Goal: Check status: Check status

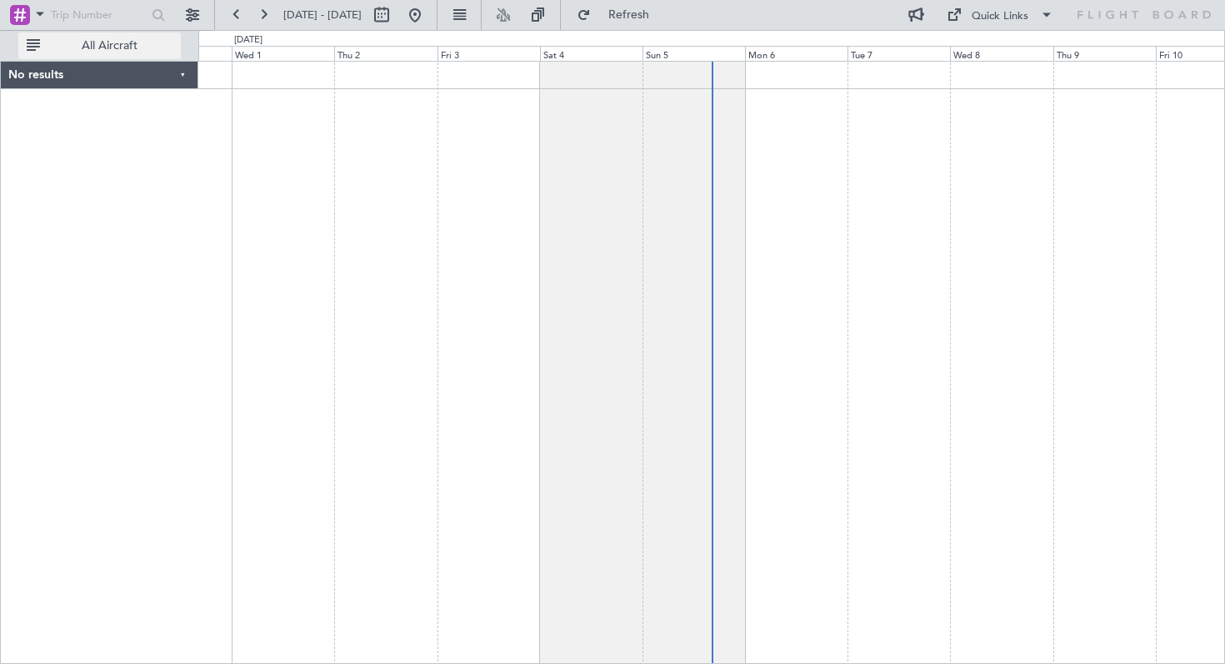
click at [92, 47] on span "All Aircraft" at bounding box center [109, 46] width 132 height 12
click at [98, 42] on span "Only With Activity" at bounding box center [109, 46] width 132 height 12
click at [54, 77] on div "No results" at bounding box center [99, 75] width 197 height 27
click at [54, 77] on div "No results" at bounding box center [99, 75] width 196 height 27
click at [198, 18] on button at bounding box center [192, 15] width 27 height 27
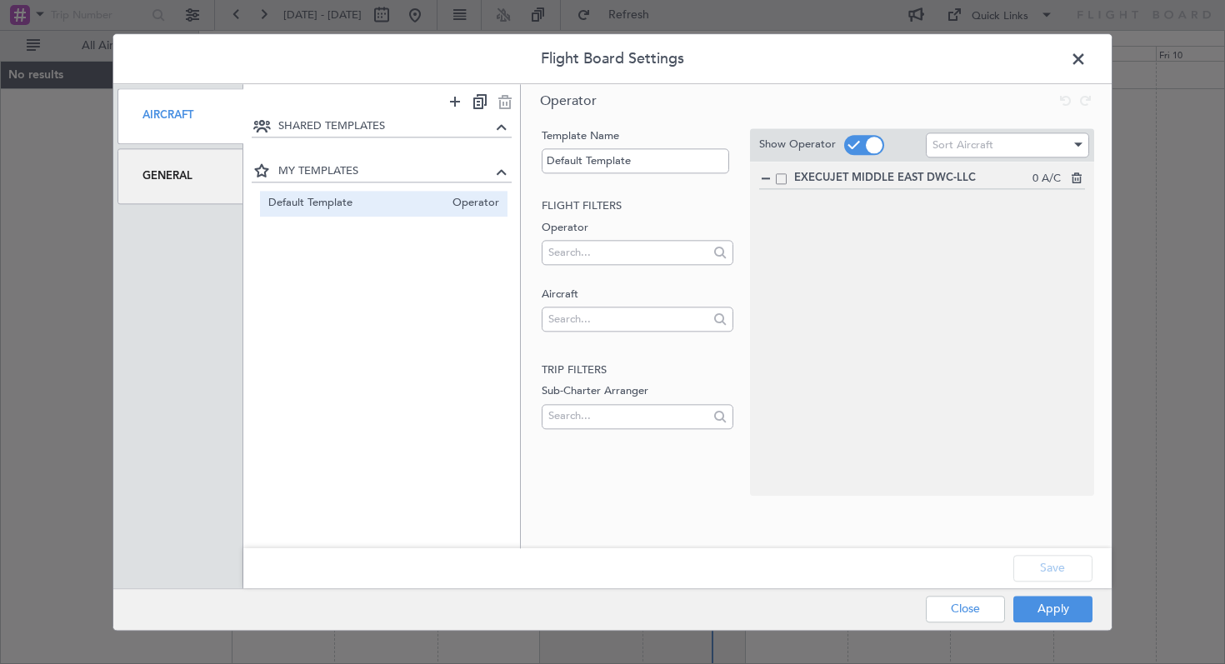
click at [937, 173] on span "EXECUJET MIDDLE EAST DWC-LLC" at bounding box center [913, 178] width 238 height 17
click at [1065, 616] on button "Apply" at bounding box center [1052, 609] width 79 height 27
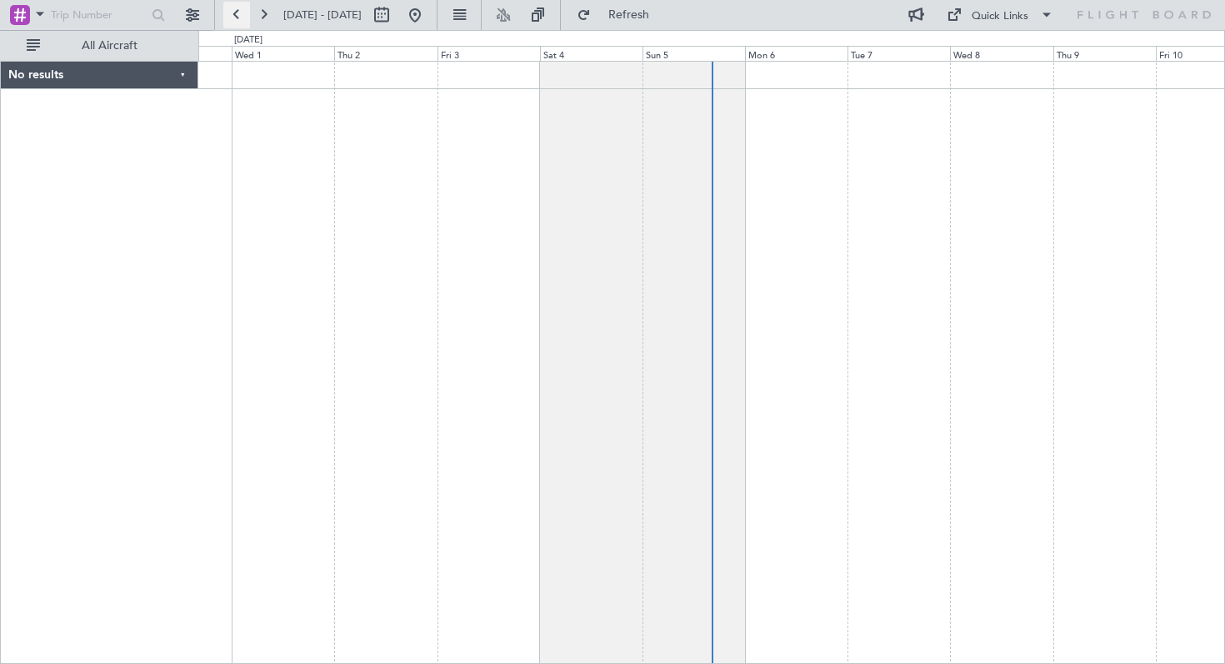
click at [248, 9] on button at bounding box center [236, 15] width 27 height 27
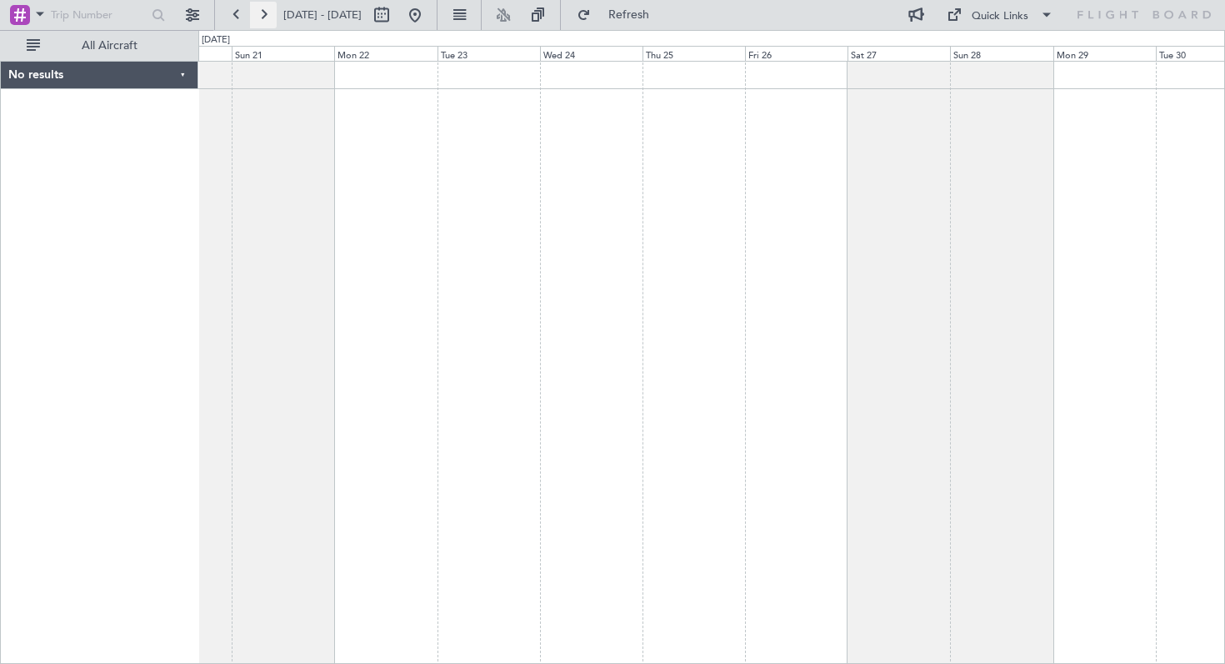
click at [267, 16] on button at bounding box center [263, 15] width 27 height 27
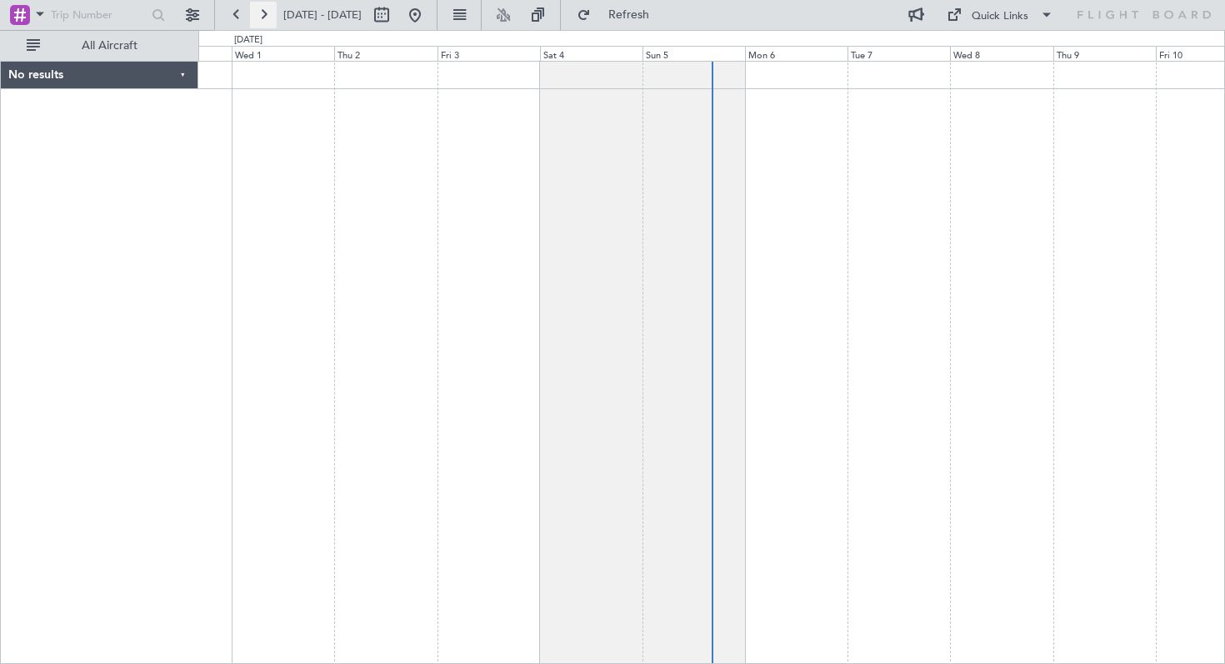
click at [267, 16] on button at bounding box center [263, 15] width 27 height 27
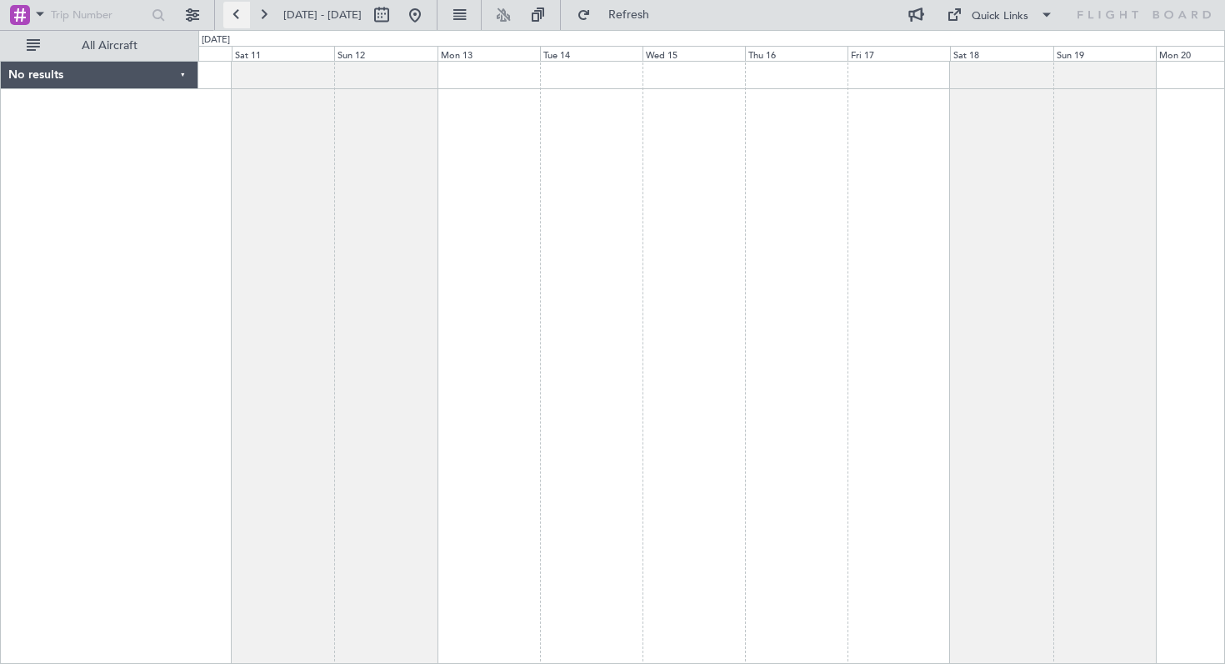
click at [240, 16] on button at bounding box center [236, 15] width 27 height 27
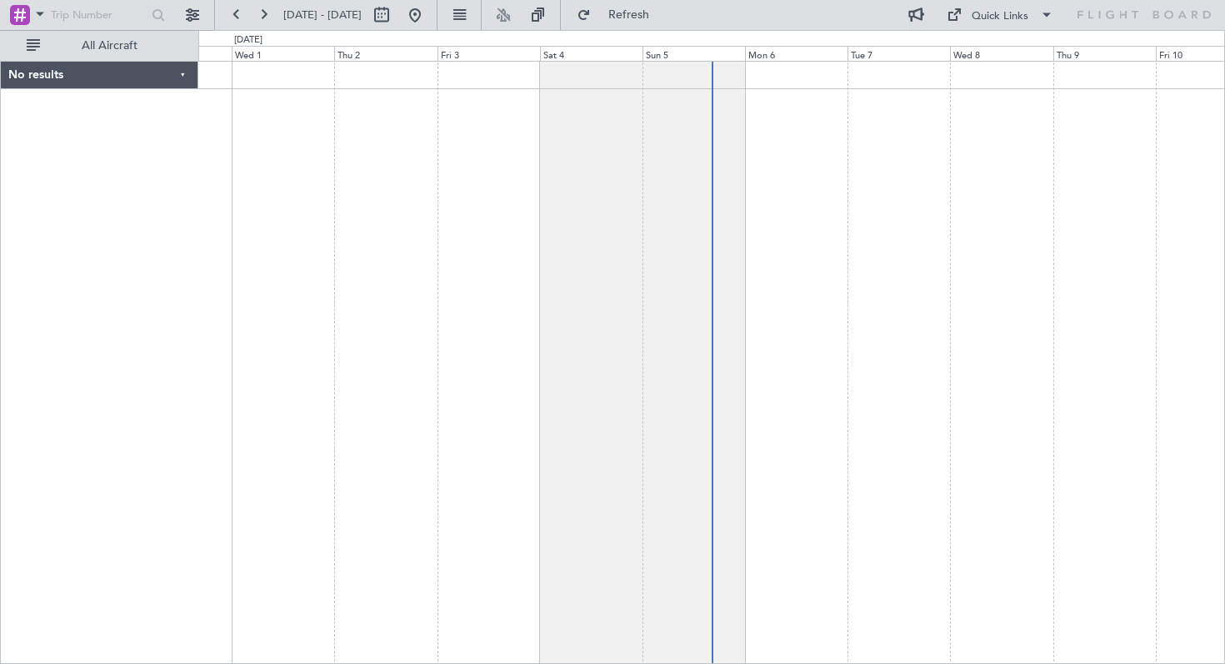
click at [152, 78] on div "No results" at bounding box center [99, 75] width 197 height 27
click at [187, 75] on div "No results" at bounding box center [99, 75] width 196 height 27
click at [162, 53] on button "All Aircraft" at bounding box center [99, 45] width 162 height 27
click at [162, 47] on span "Only With Activity" at bounding box center [109, 46] width 132 height 12
click at [156, 49] on span "All Aircraft" at bounding box center [109, 46] width 132 height 12
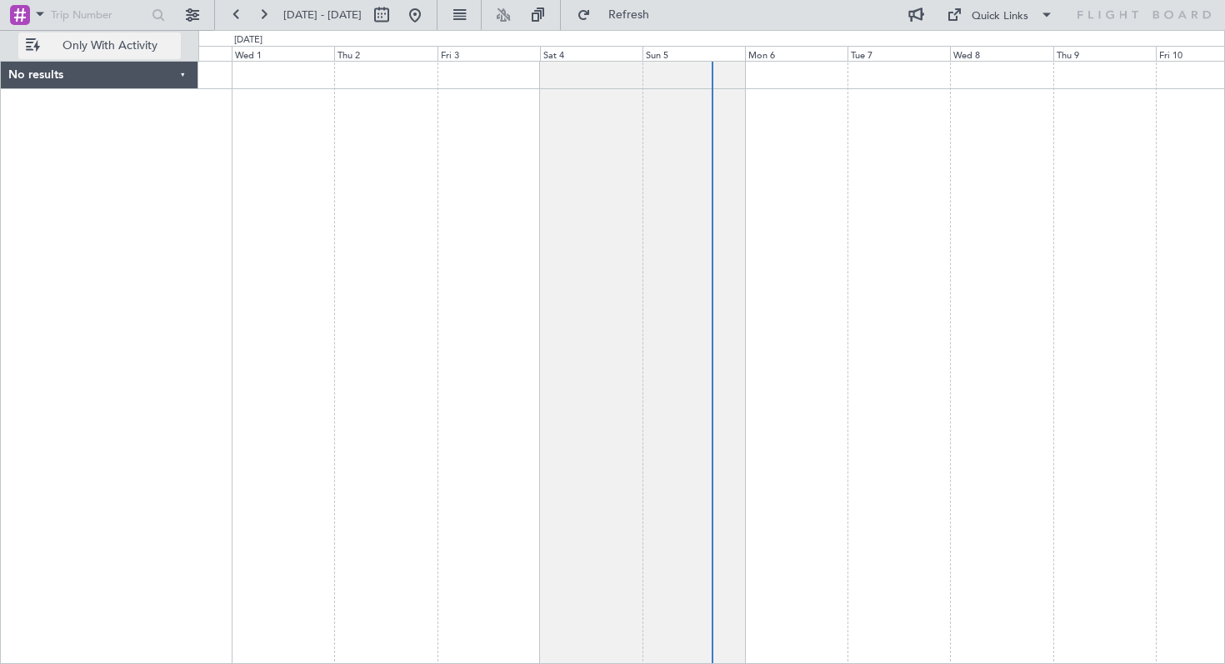
click at [39, 42] on button "Only With Activity" at bounding box center [99, 45] width 162 height 27
click at [116, 16] on input "text" at bounding box center [99, 14] width 96 height 25
click at [39, 17] on span at bounding box center [40, 13] width 20 height 21
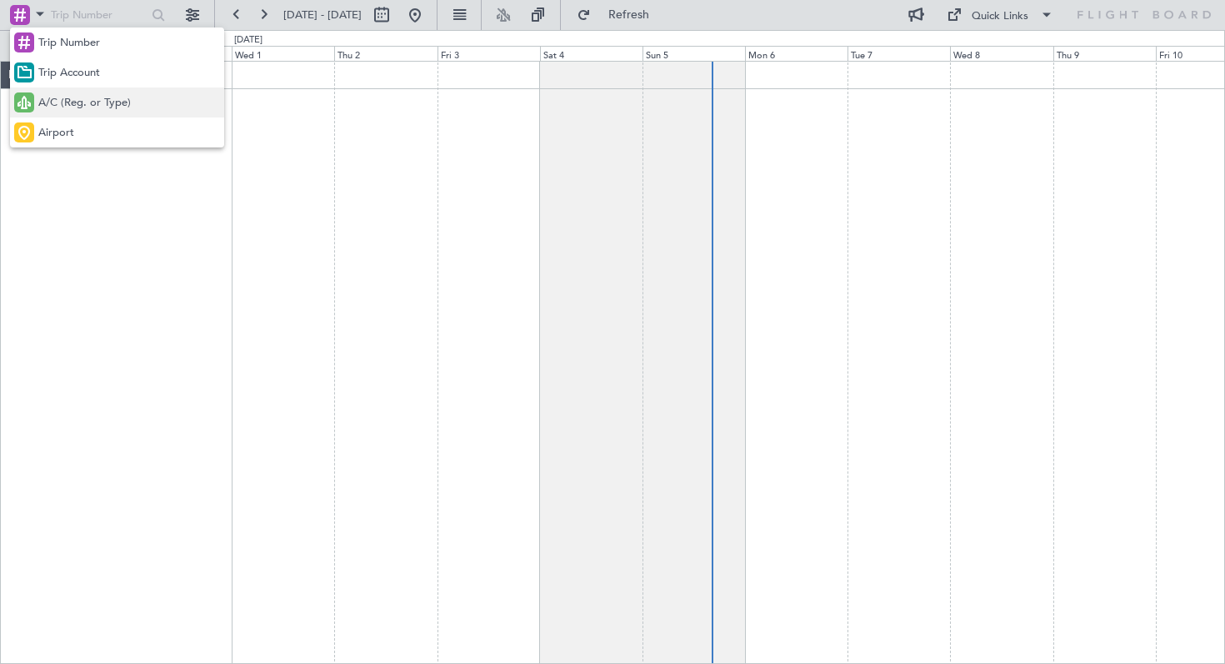
click at [57, 106] on span "A/C (Reg. or Type)" at bounding box center [84, 103] width 92 height 17
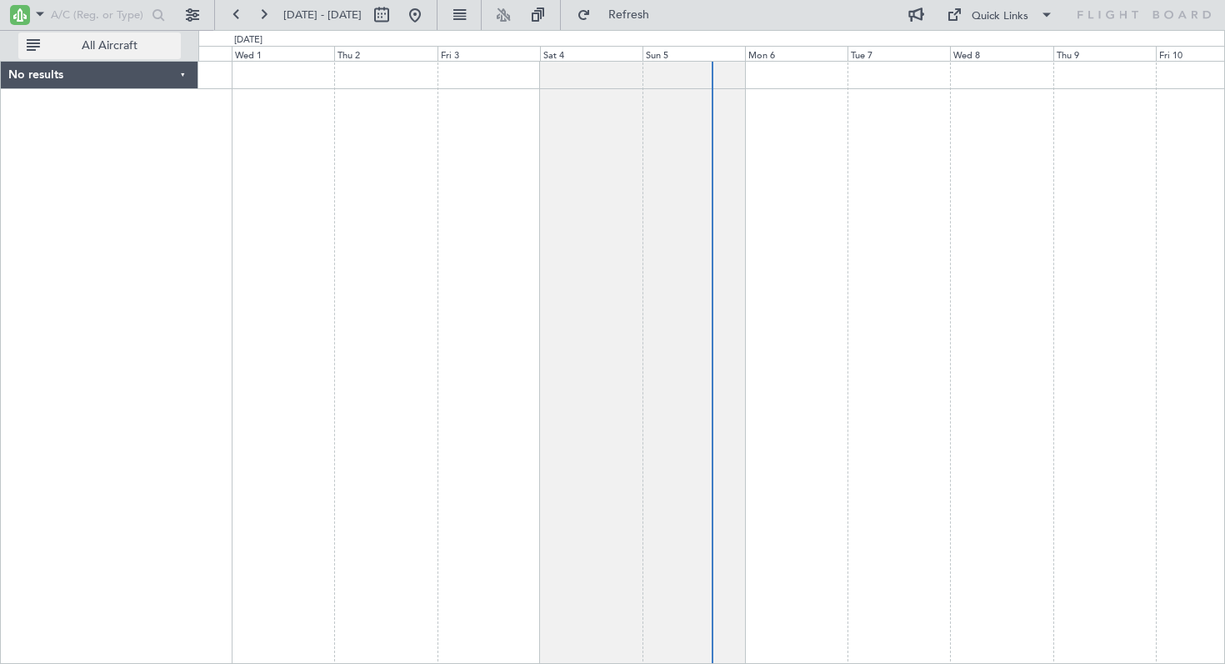
click at [107, 48] on span "All Aircraft" at bounding box center [109, 46] width 132 height 12
click at [105, 48] on span "Only With Activity" at bounding box center [109, 46] width 132 height 12
click at [108, 17] on input "text" at bounding box center [99, 14] width 96 height 25
type input "T7-XAL"
click at [102, 145] on div "No results" at bounding box center [99, 362] width 197 height 603
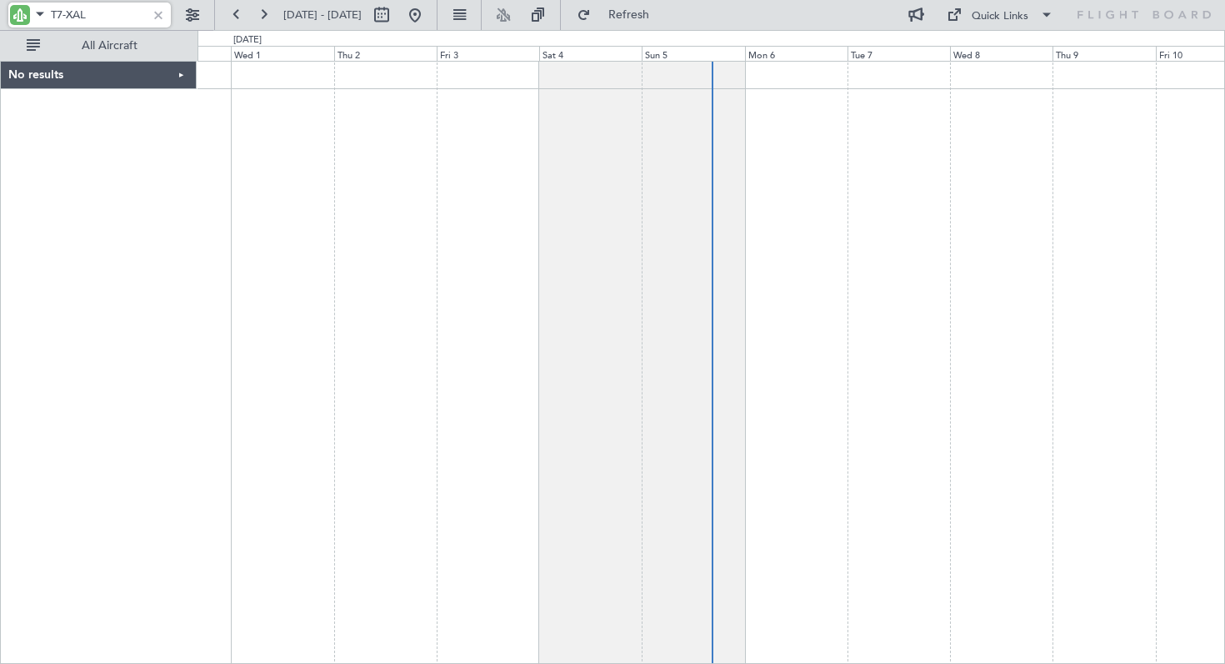
click at [124, 107] on div "No results" at bounding box center [99, 362] width 196 height 603
click at [349, 190] on div at bounding box center [711, 362] width 1027 height 603
click at [657, 7] on button "Refresh" at bounding box center [619, 15] width 100 height 27
click at [238, 15] on button at bounding box center [236, 15] width 27 height 27
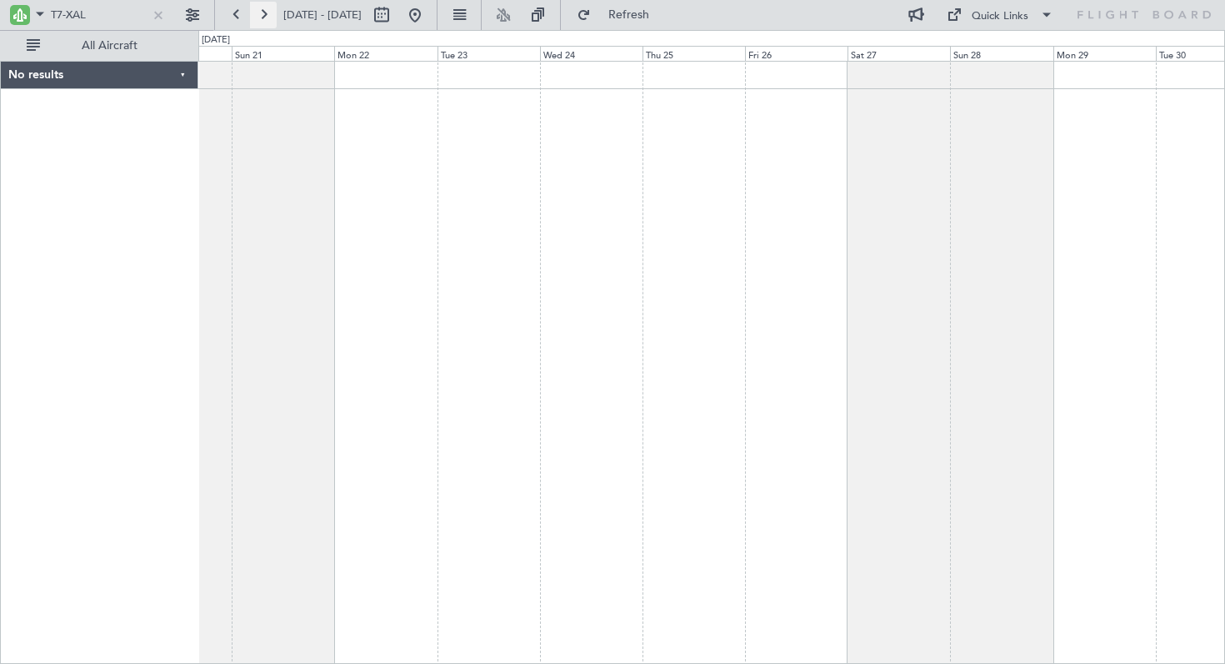
click at [271, 17] on button at bounding box center [263, 15] width 27 height 27
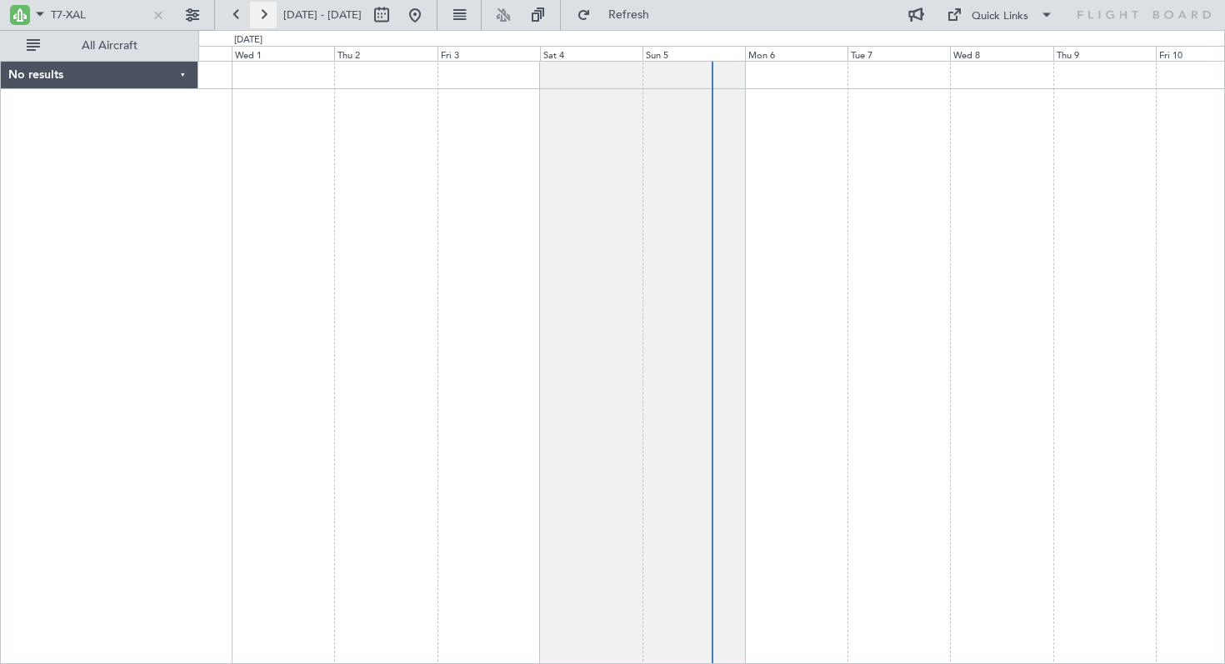
click at [271, 17] on button at bounding box center [263, 15] width 27 height 27
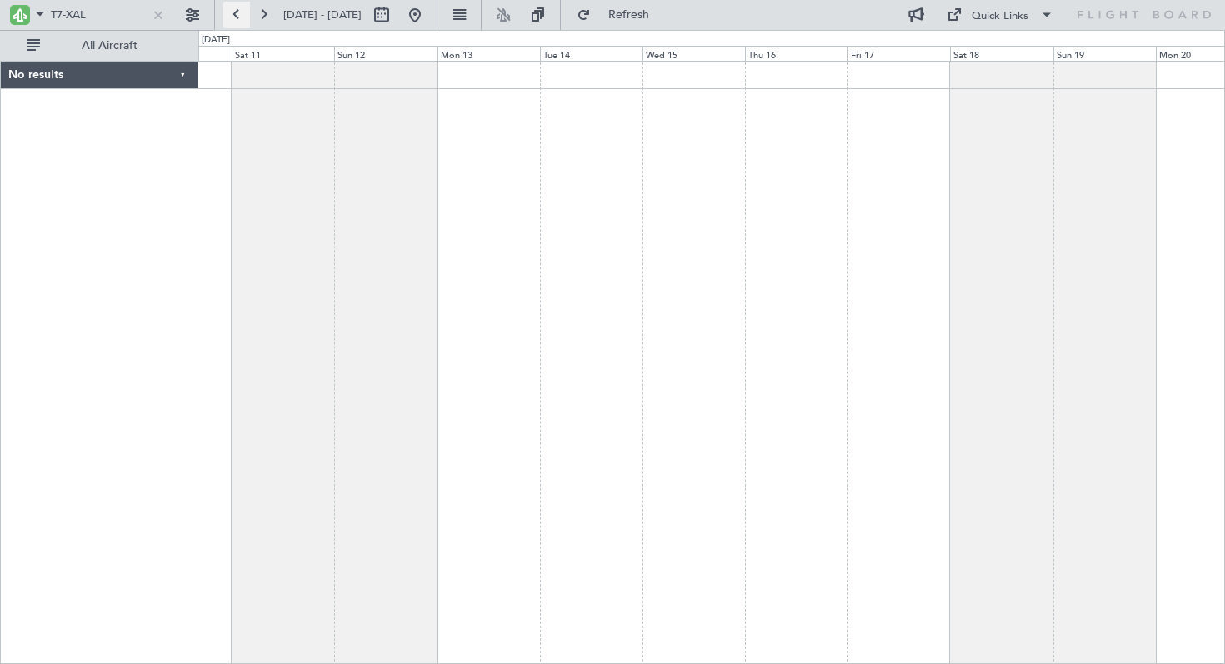
click at [232, 13] on button at bounding box center [236, 15] width 27 height 27
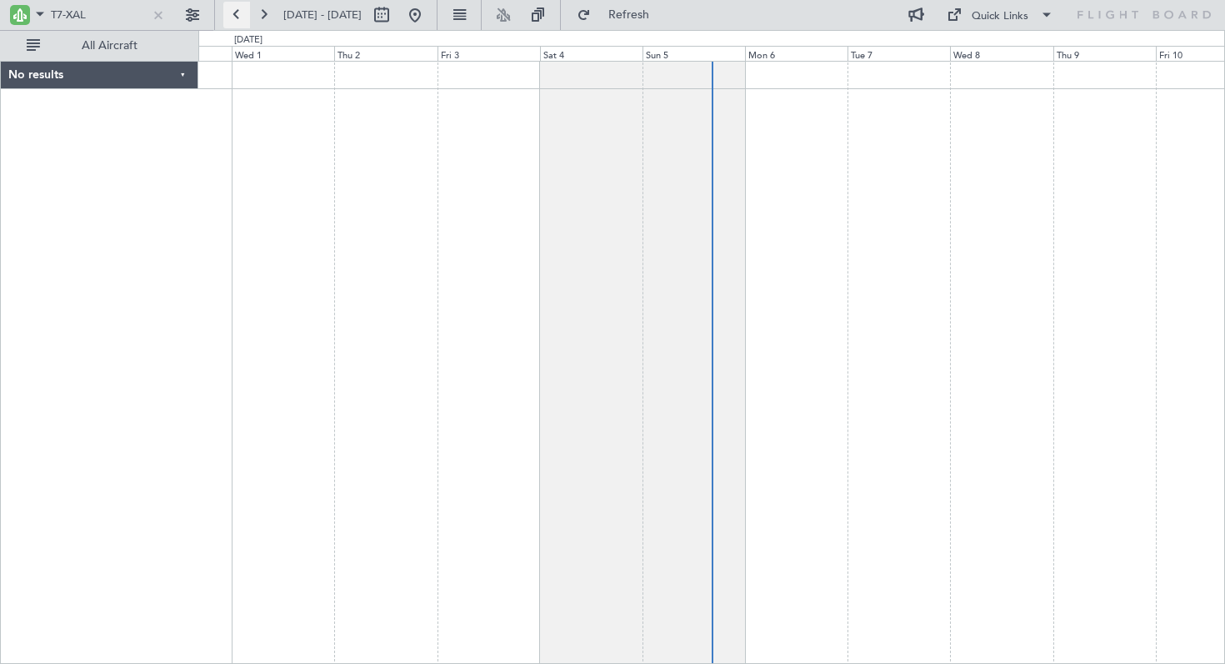
click at [233, 13] on button at bounding box center [236, 15] width 27 height 27
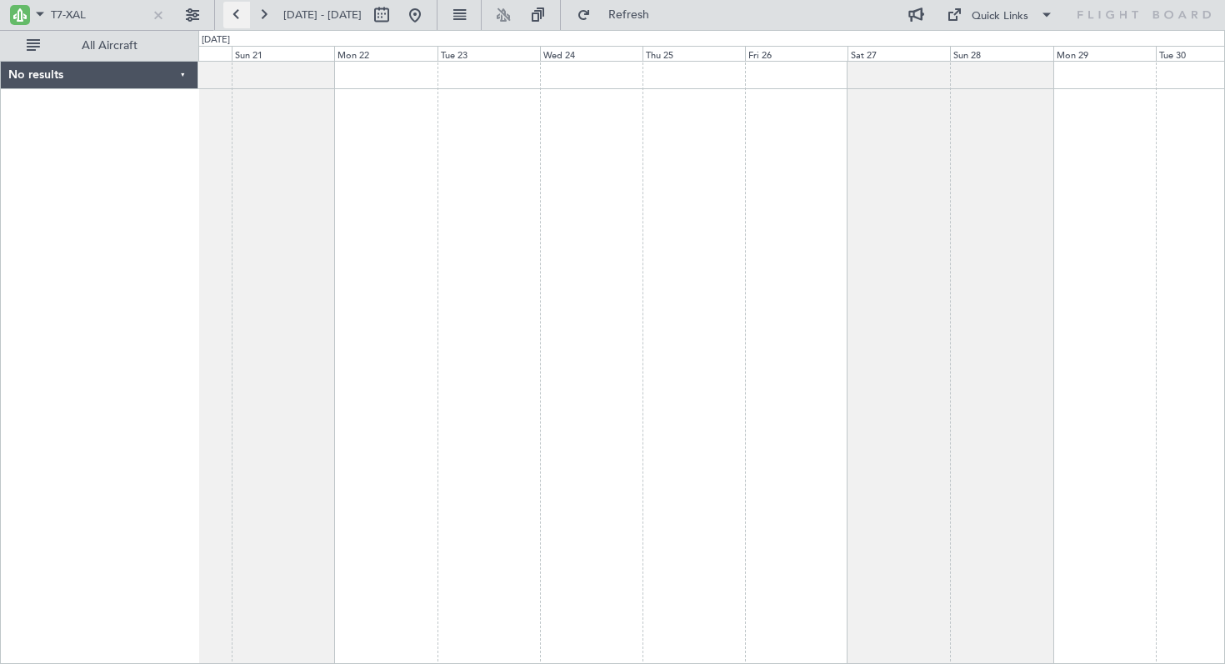
click at [238, 9] on button at bounding box center [236, 15] width 27 height 27
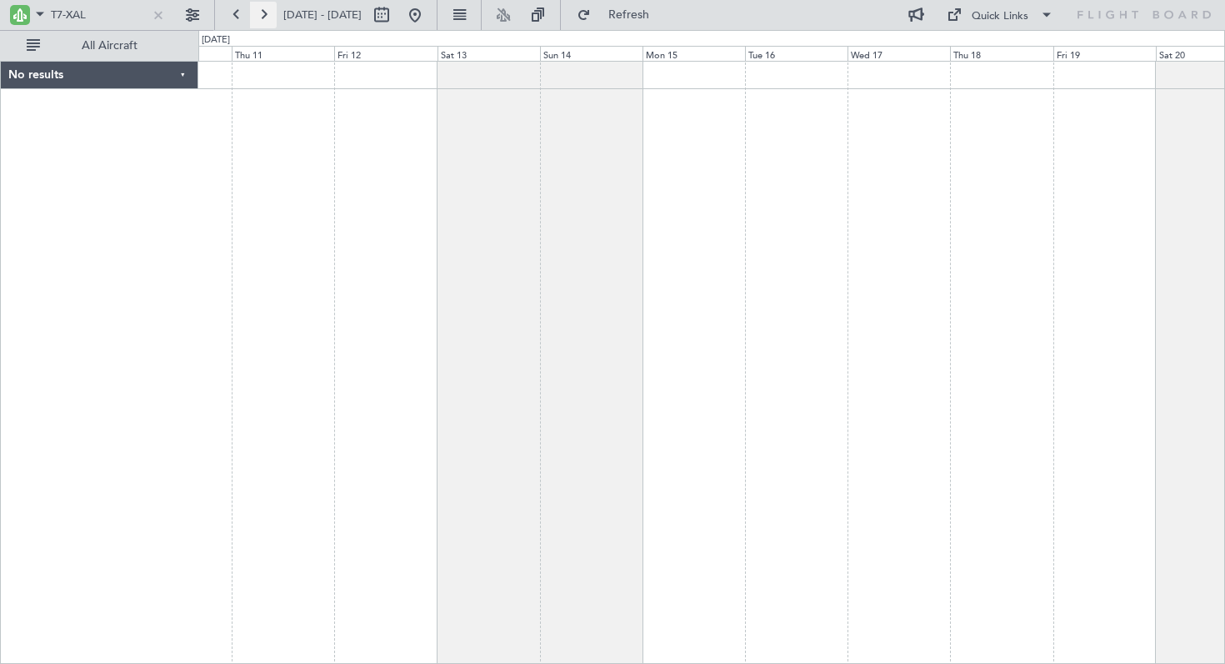
click at [266, 12] on button at bounding box center [263, 15] width 27 height 27
